Goal: Task Accomplishment & Management: Manage account settings

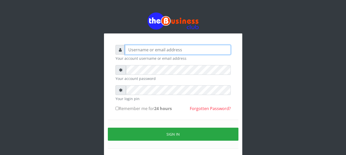
type input "Ugwudinso"
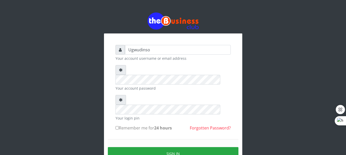
click at [116, 126] on input "Remember me for 24 hours" at bounding box center [116, 127] width 3 height 3
checkbox input "true"
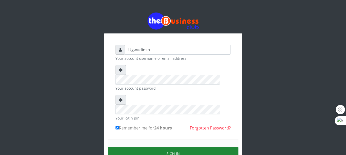
click at [152, 147] on button "Sign in" at bounding box center [173, 153] width 130 height 13
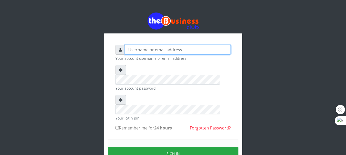
type input "Ugwudinso"
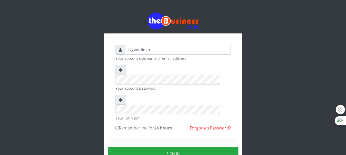
click at [117, 126] on input "Remember me for 24 hours" at bounding box center [116, 127] width 3 height 3
checkbox input "true"
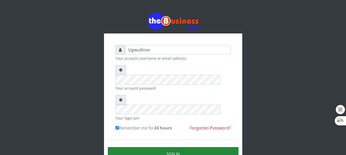
click at [157, 147] on button "Sign in" at bounding box center [173, 153] width 130 height 13
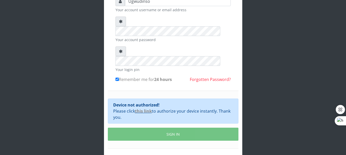
scroll to position [56, 0]
